Goal: Information Seeking & Learning: Find specific fact

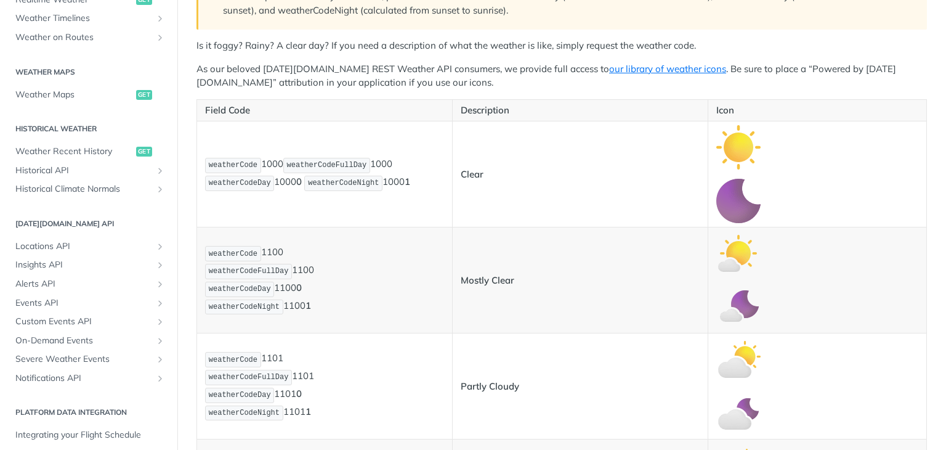
scroll to position [626, 0]
click at [62, 91] on span "Weather Maps" at bounding box center [74, 95] width 118 height 12
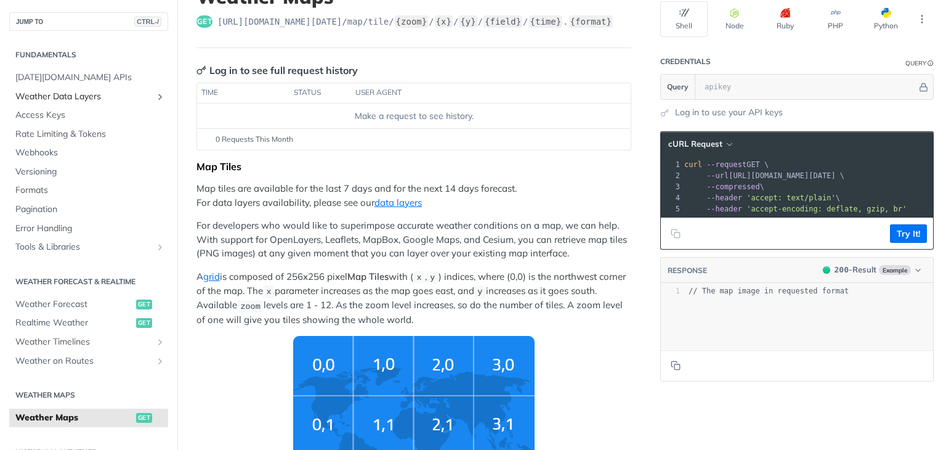
click at [67, 91] on span "Weather Data Layers" at bounding box center [83, 97] width 137 height 12
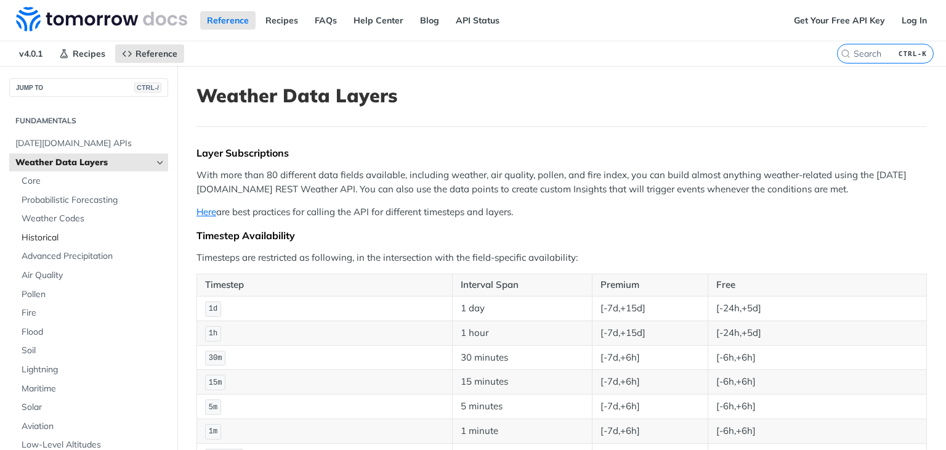
click at [64, 235] on span "Historical" at bounding box center [93, 238] width 143 height 12
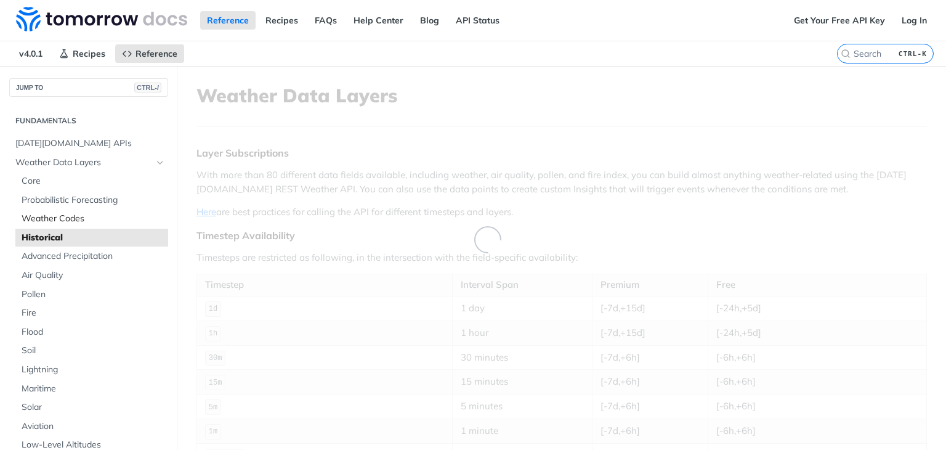
click at [69, 217] on span "Weather Codes" at bounding box center [93, 218] width 143 height 12
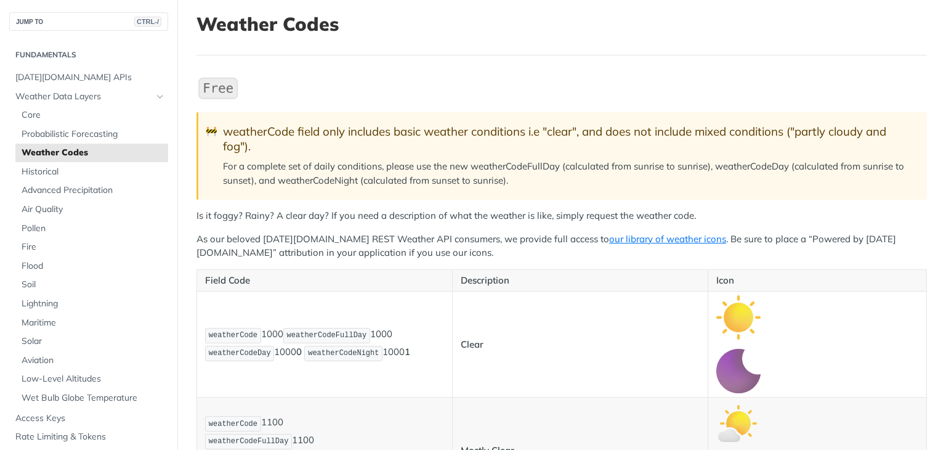
scroll to position [71, 0]
drag, startPoint x: 259, startPoint y: 332, endPoint x: 281, endPoint y: 337, distance: 22.9
click at [281, 337] on p "weatherCode 1000 weatherCodeFullDay 1000 weatherCodeDay 1000 0 weatherCodeNight…" at bounding box center [324, 344] width 239 height 36
